Goal: Communication & Community: Answer question/provide support

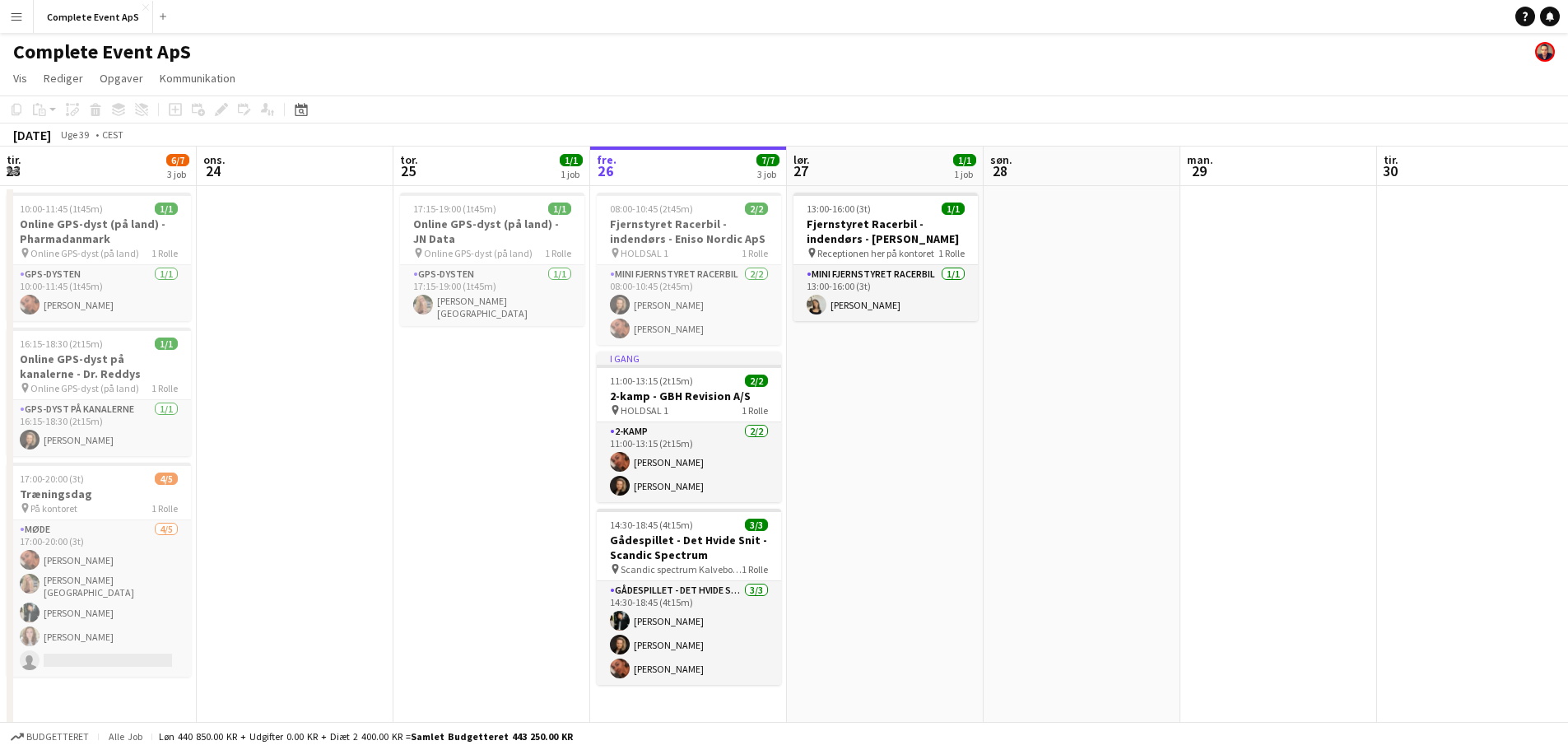
scroll to position [0, 391]
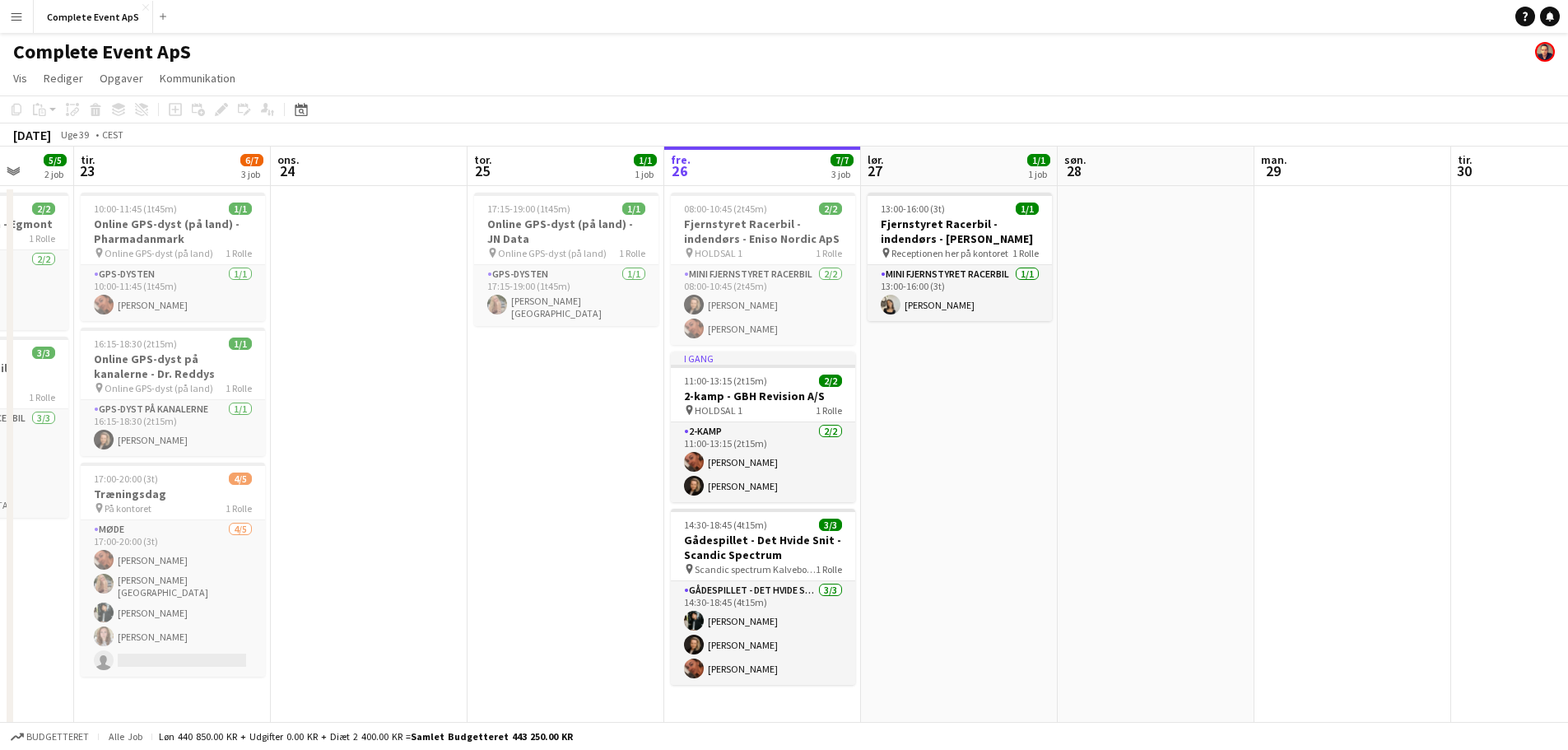
drag, startPoint x: 470, startPoint y: 463, endPoint x: 1163, endPoint y: 477, distance: 693.1
click at [1091, 481] on app-calendar-viewport "søn. 21 man. 22 5/5 2 job tir. 23 6/7 3 job ons. 24 tor. 25 1/1 1 job fre. 26 7…" at bounding box center [784, 442] width 1568 height 590
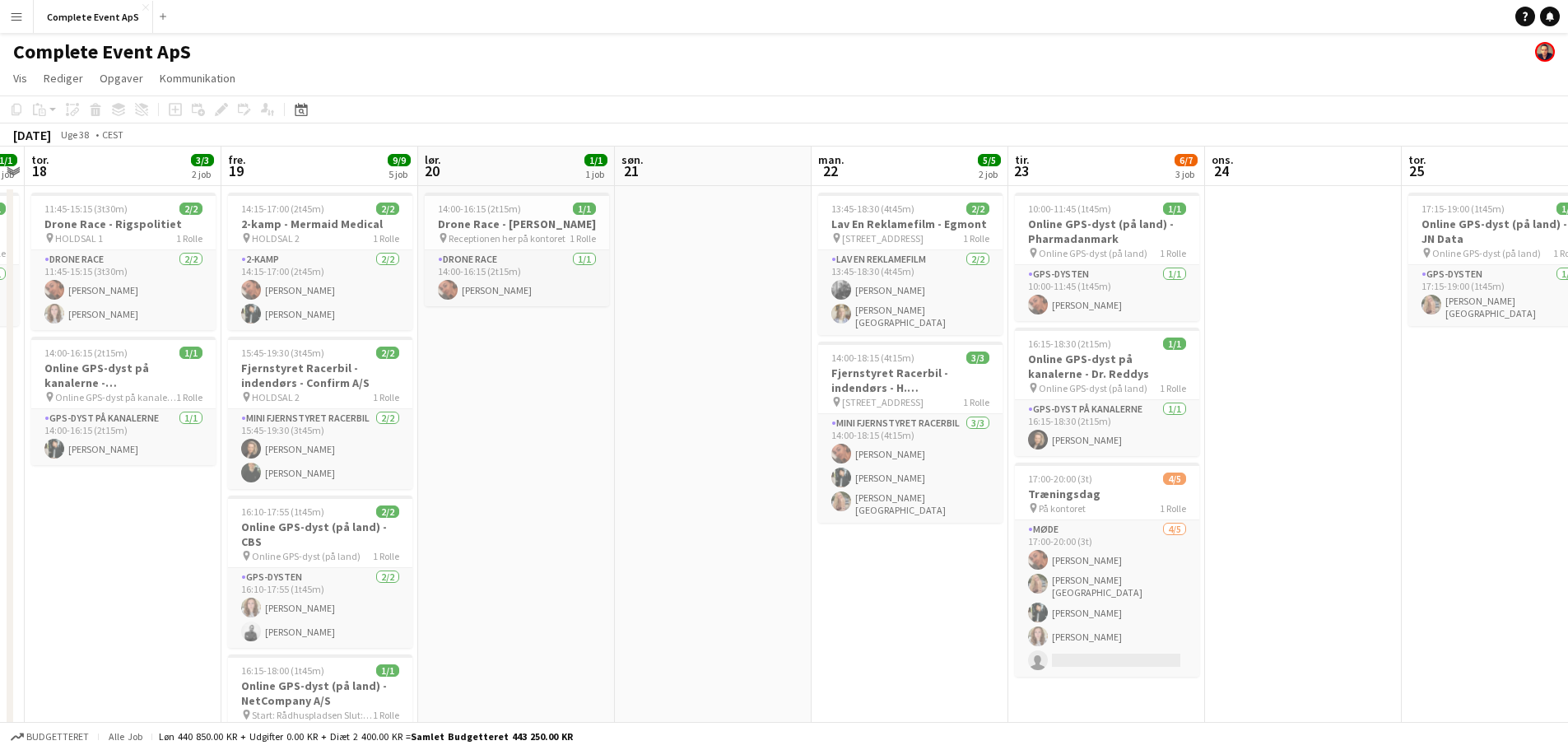
scroll to position [0, 494]
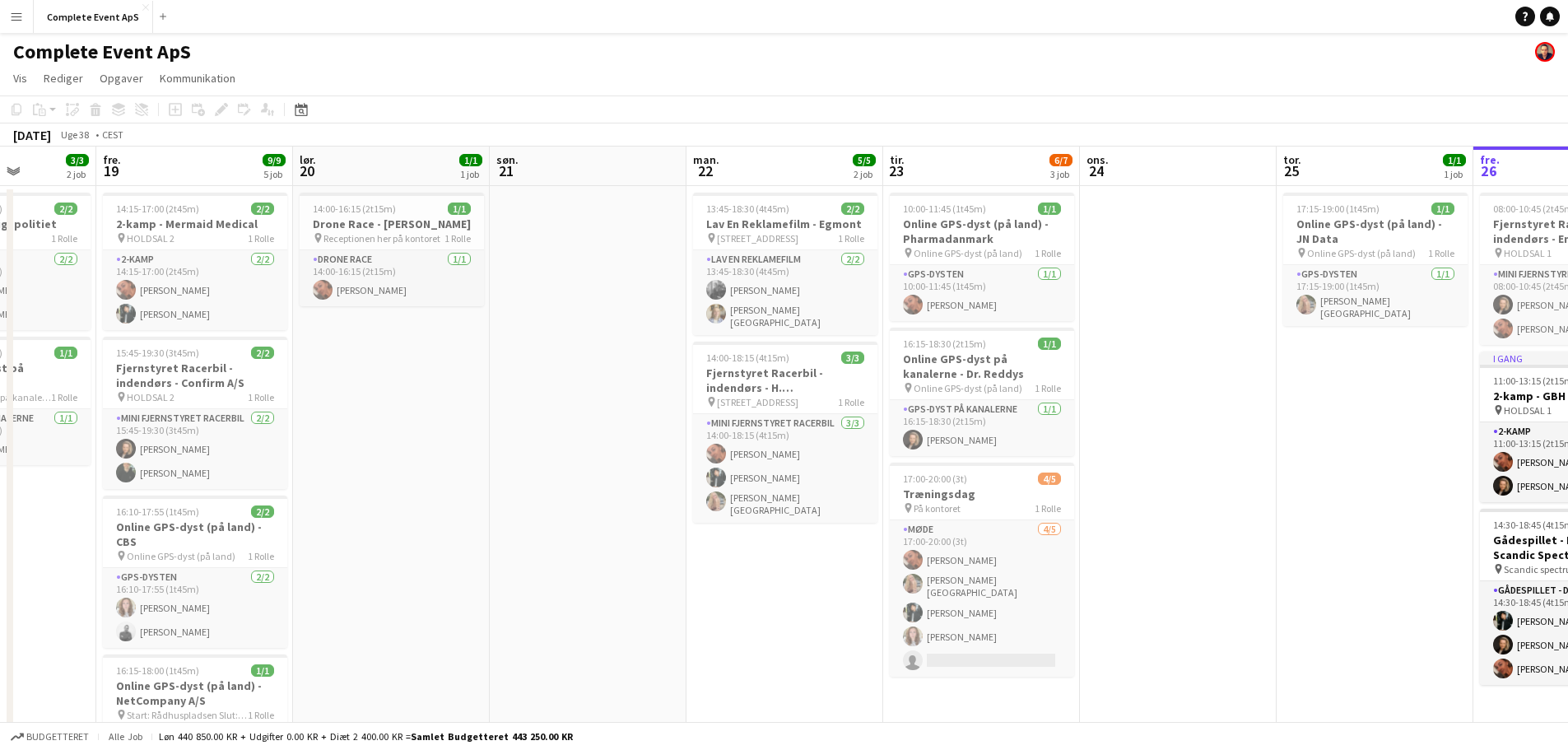
drag, startPoint x: 21, startPoint y: 598, endPoint x: 853, endPoint y: 606, distance: 832.0
click at [853, 606] on app-calendar-viewport "tir. 16 ons. 17 1/1 1 job tor. 18 3/3 2 job fre. 19 9/9 5 job lør. 20 1/1 1 job…" at bounding box center [784, 571] width 1568 height 850
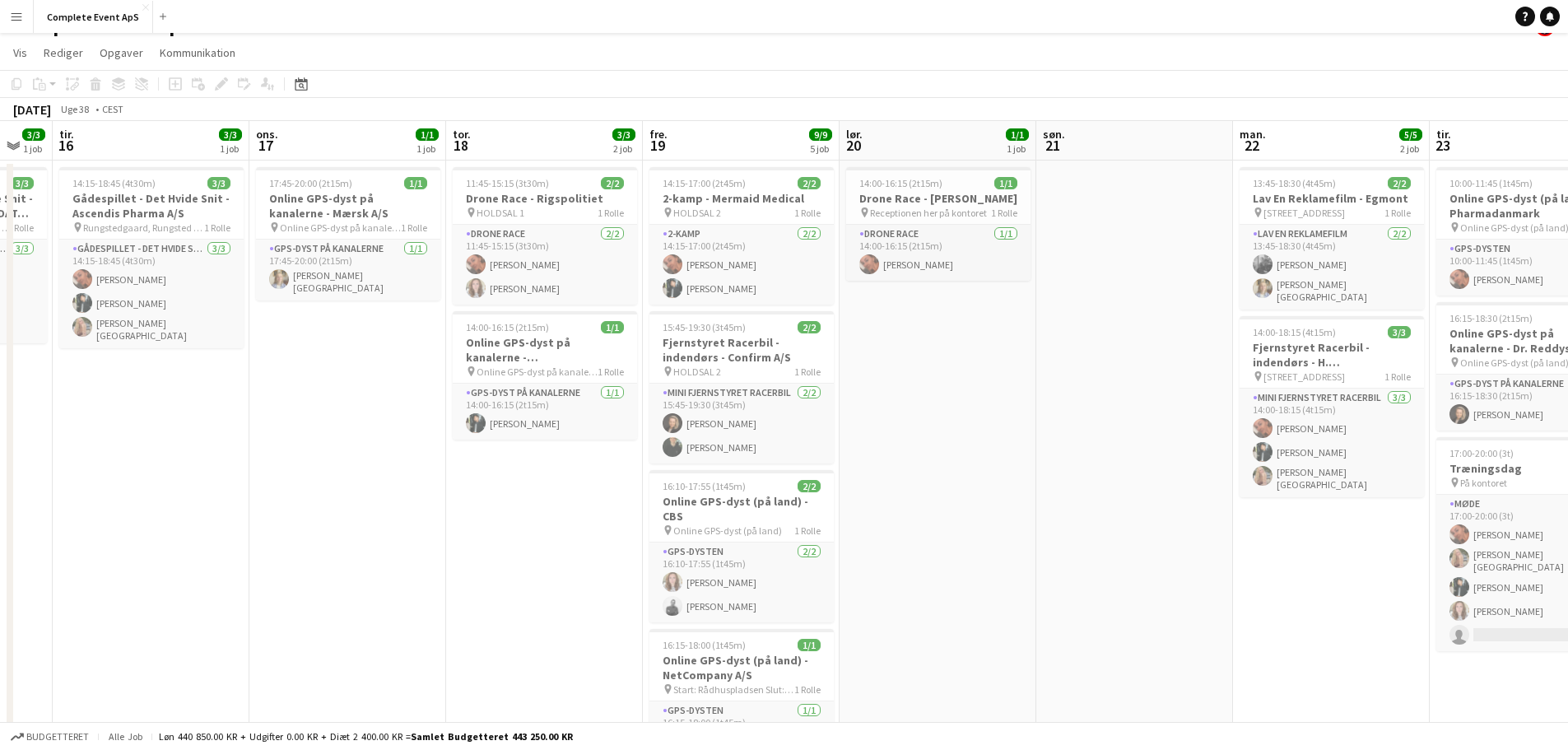
scroll to position [0, 508]
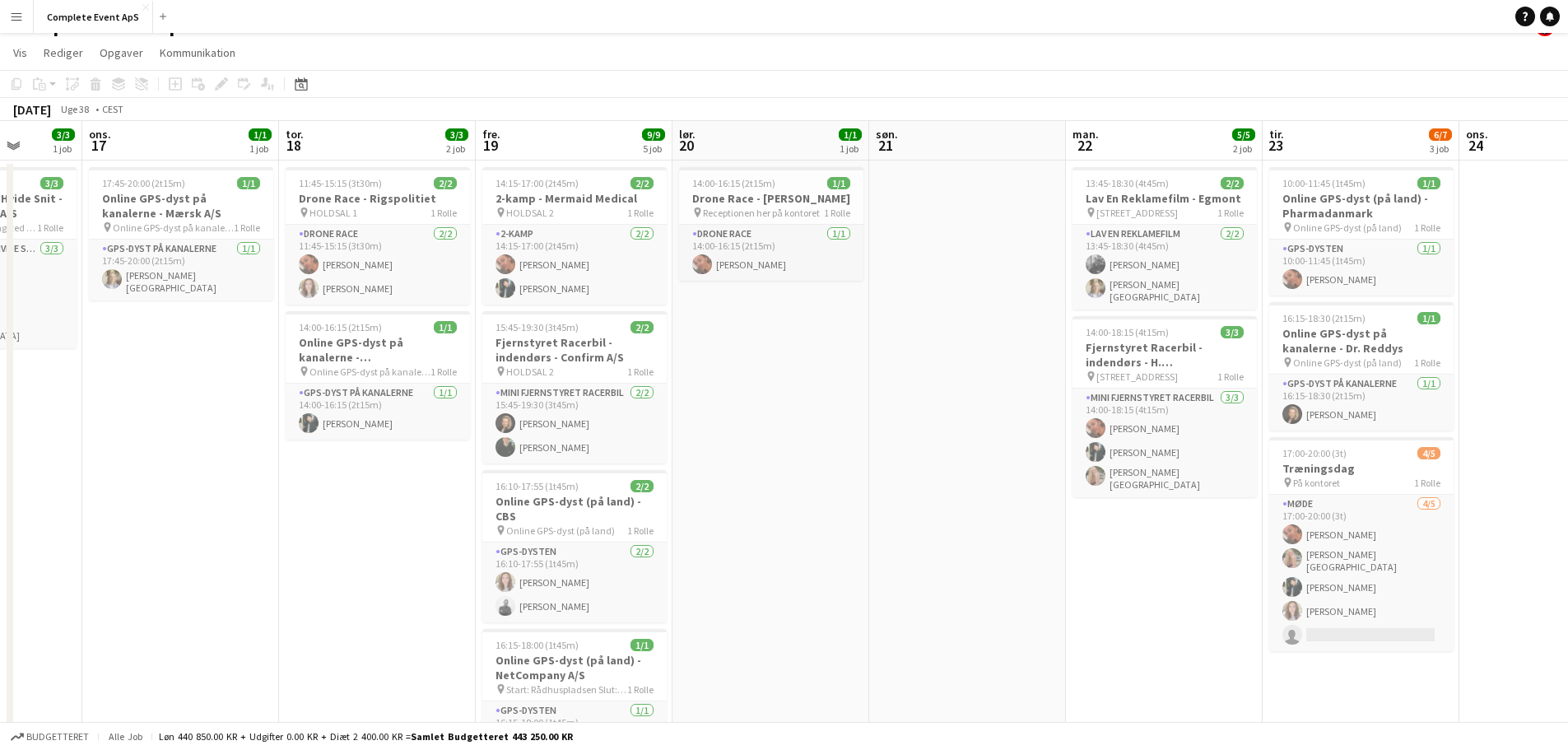
drag, startPoint x: 191, startPoint y: 531, endPoint x: 570, endPoint y: 555, distance: 379.8
click at [570, 555] on app-calendar-viewport "søn. 14 1/1 1 job man. 15 3/3 1 job tir. 16 3/3 1 job ons. 17 1/1 1 job tor. 18…" at bounding box center [784, 546] width 1568 height 850
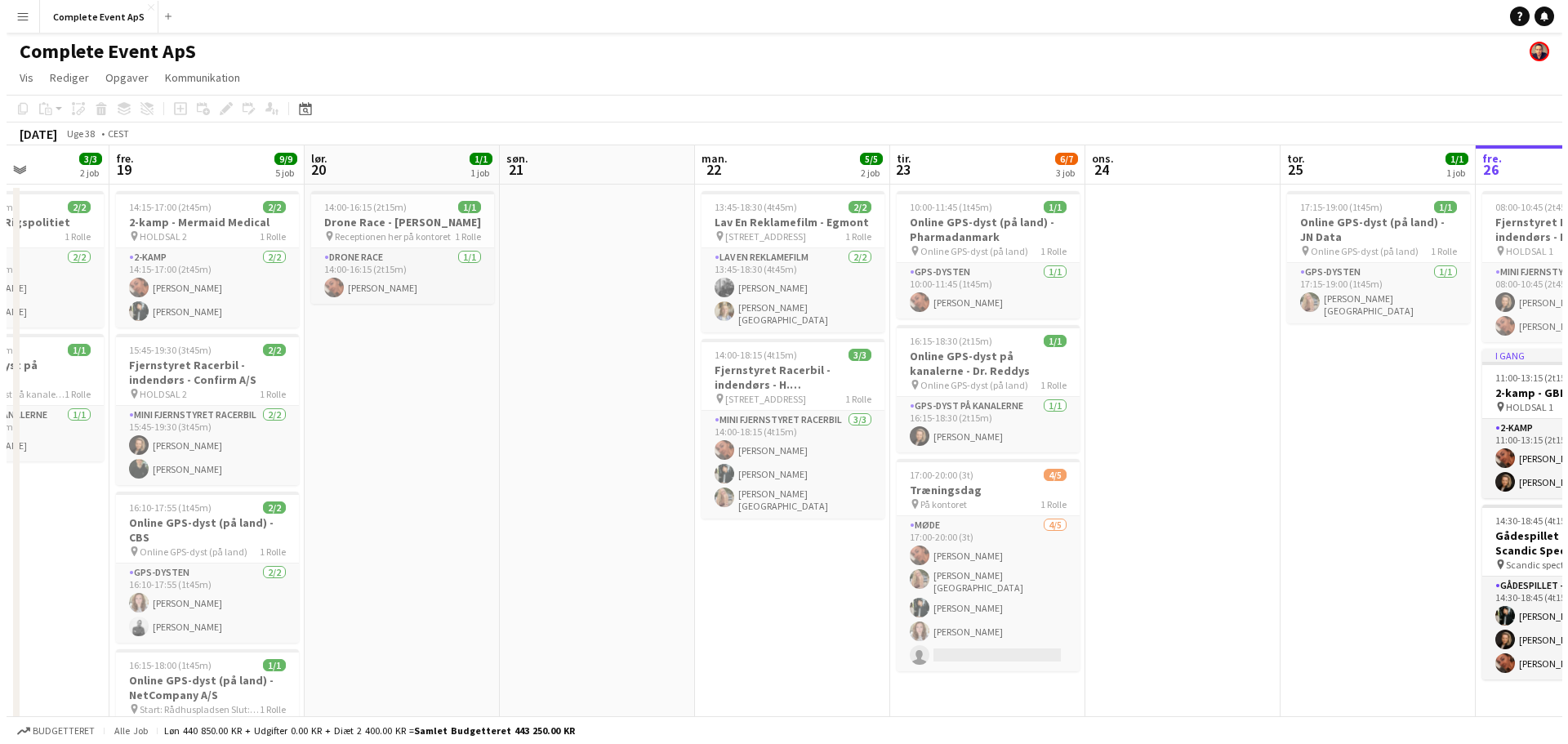
scroll to position [0, 537]
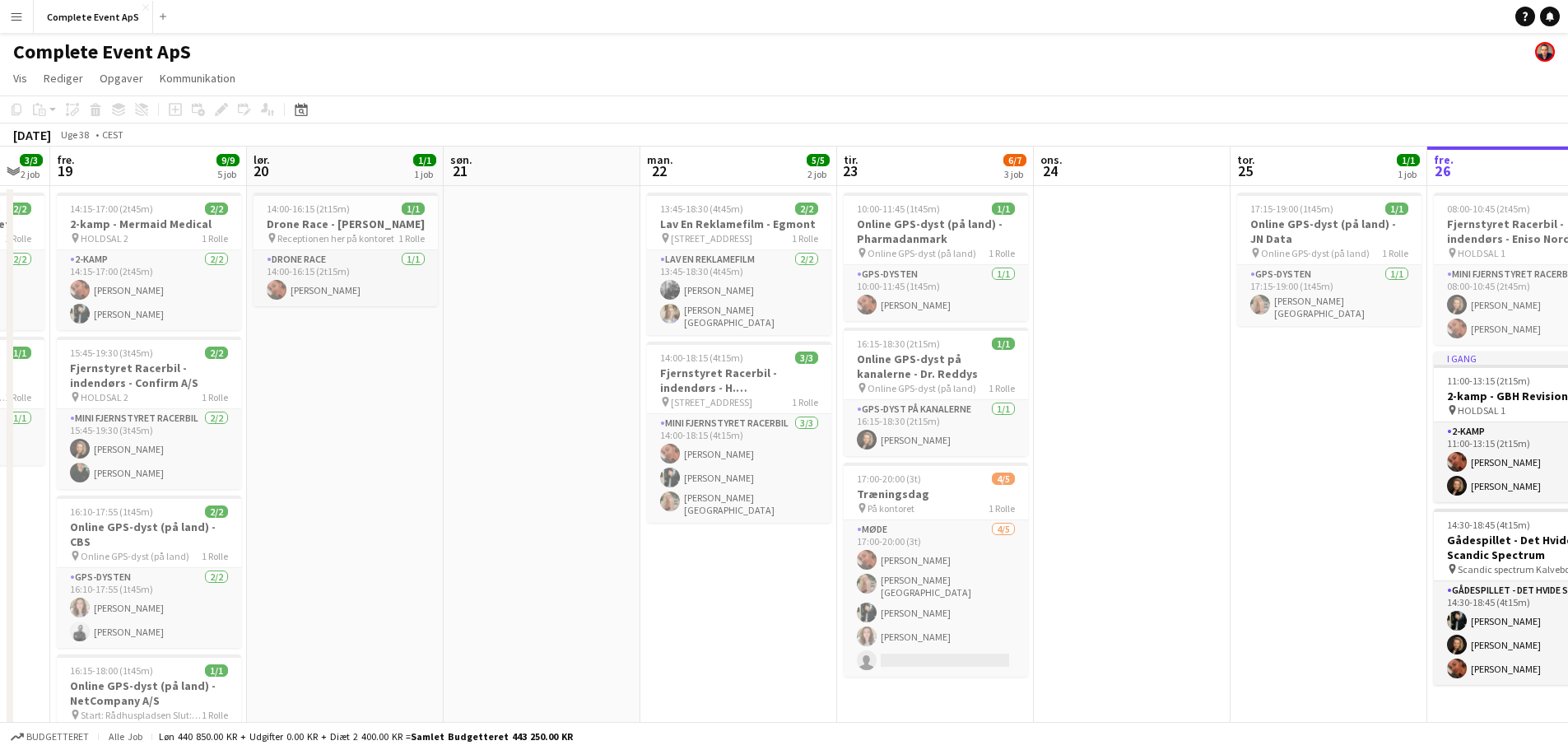
drag, startPoint x: 1077, startPoint y: 555, endPoint x: 458, endPoint y: 531, distance: 619.5
click at [458, 531] on app-calendar-viewport "tir. 16 3/3 1 job ons. 17 1/1 1 job tor. 18 3/3 2 job fre. 19 9/9 5 job lør. 20…" at bounding box center [784, 571] width 1568 height 850
click at [764, 451] on app-card-role "Mini Fjernstyret Racerbil [DATE] 14:00-18:15 (4t15m) [PERSON_NAME] [PERSON_NAME…" at bounding box center [738, 468] width 185 height 108
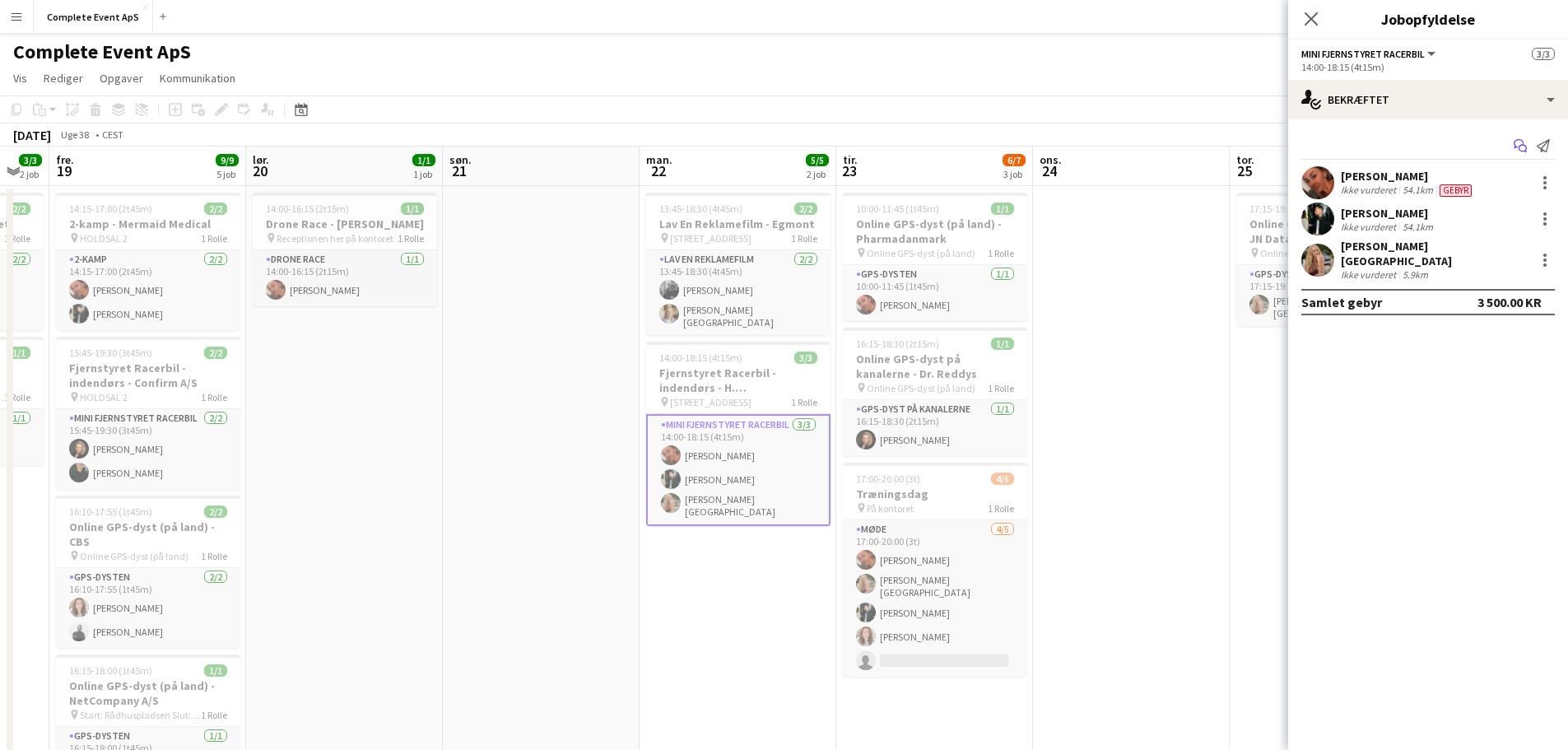
click at [1521, 143] on icon "Start chat" at bounding box center [1520, 146] width 13 height 13
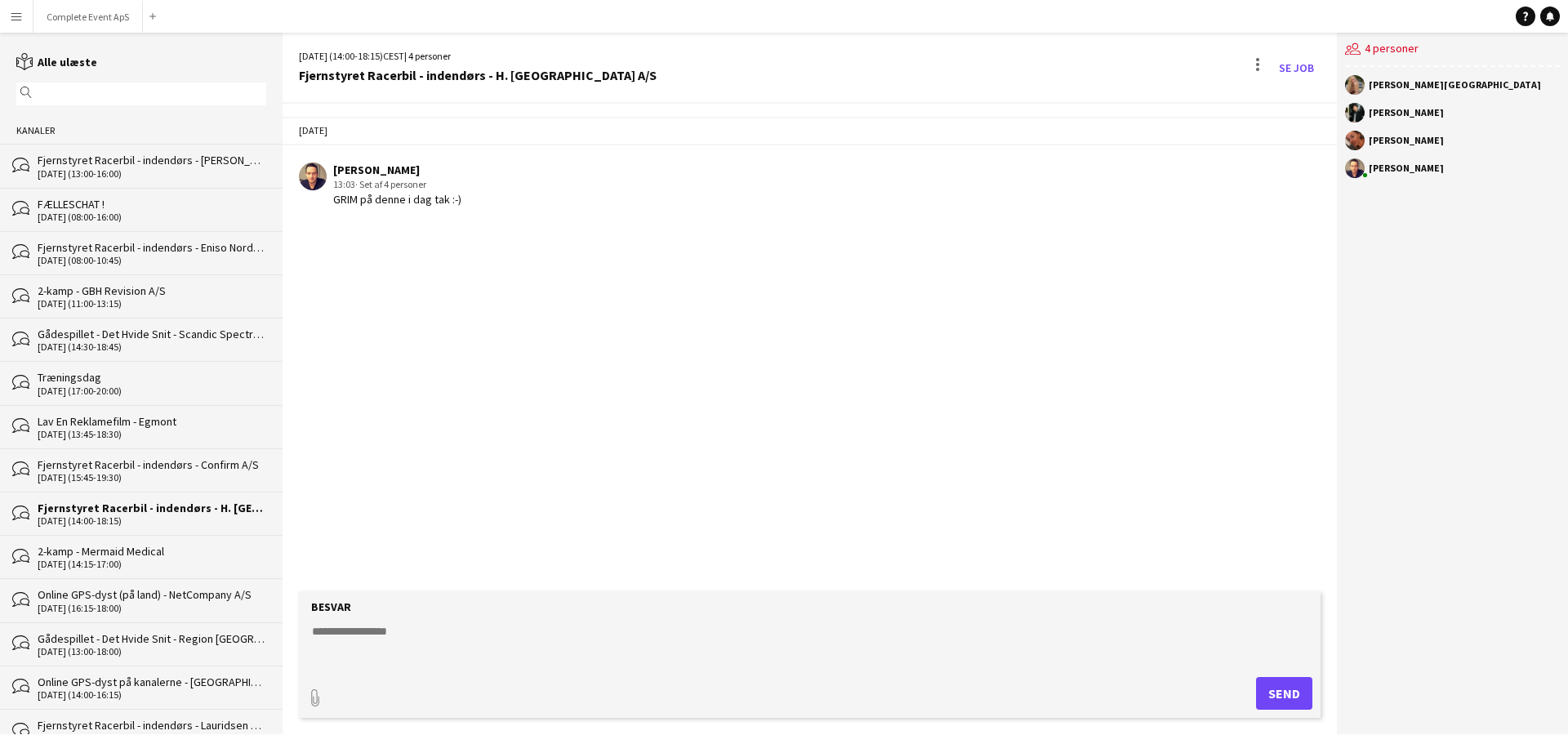
click at [547, 662] on textarea at bounding box center [813, 644] width 1005 height 42
paste textarea "**********"
type textarea "**********"
